Goal: Find contact information: Find contact information

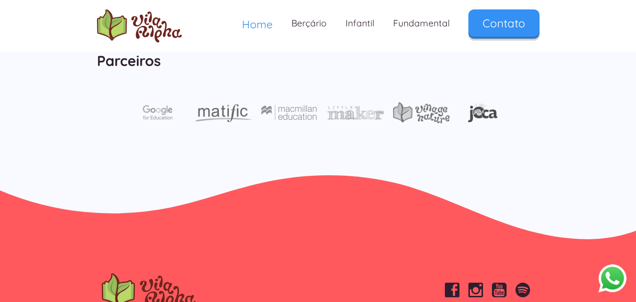
scroll to position [3211, 0]
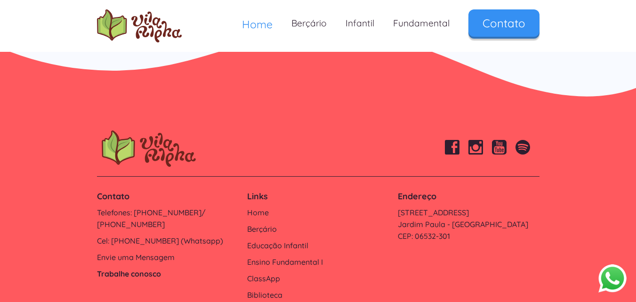
click at [99, 268] on link "Trabalhe conosco" at bounding box center [167, 274] width 141 height 12
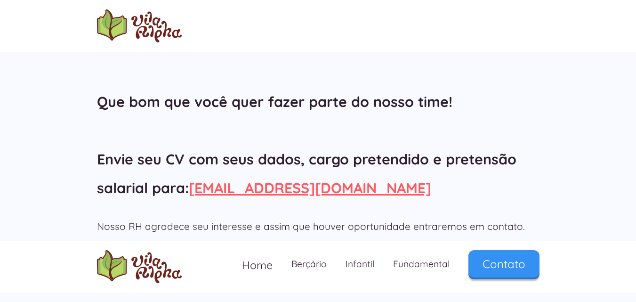
scroll to position [80, 0]
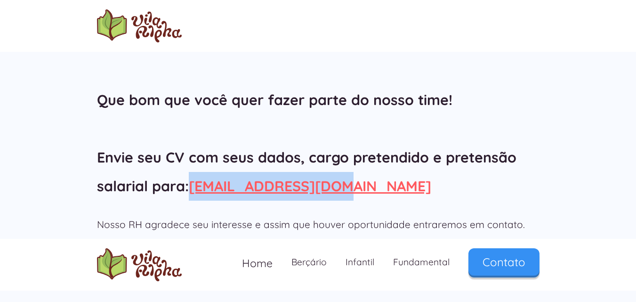
drag, startPoint x: 190, startPoint y: 193, endPoint x: 350, endPoint y: 178, distance: 160.7
click at [350, 178] on h2 "Que bom que você quer fazer parte do nosso time! Envie seu CV com seus dados, c…" at bounding box center [318, 143] width 442 height 114
copy h2 "[EMAIL_ADDRESS][DOMAIN_NAME]"
